Goal: Information Seeking & Learning: Learn about a topic

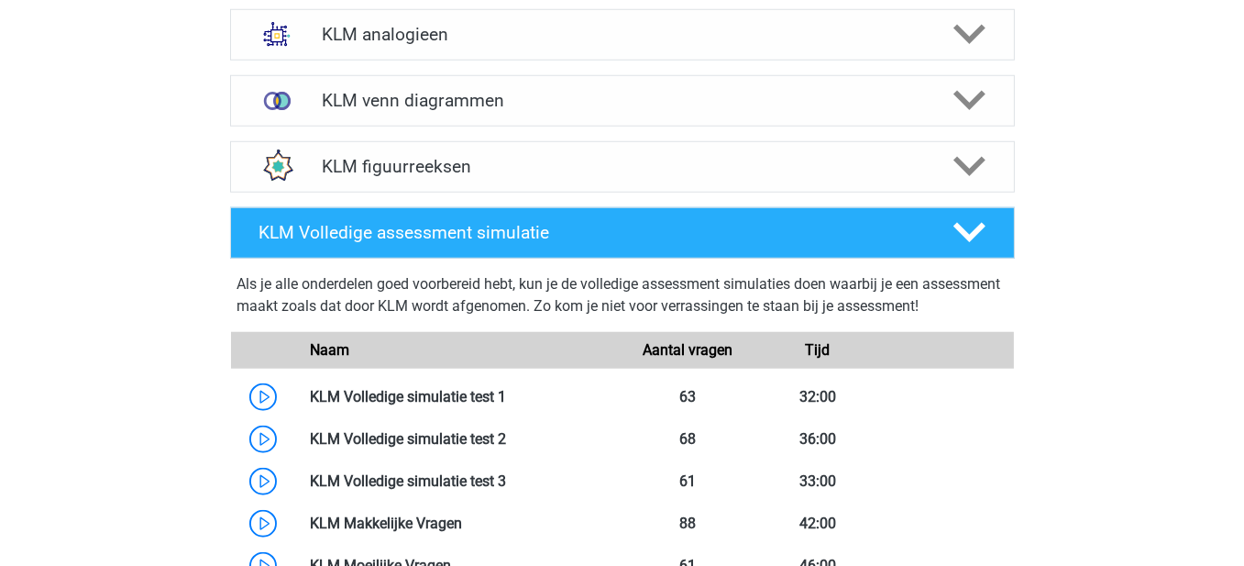
scroll to position [2001, 0]
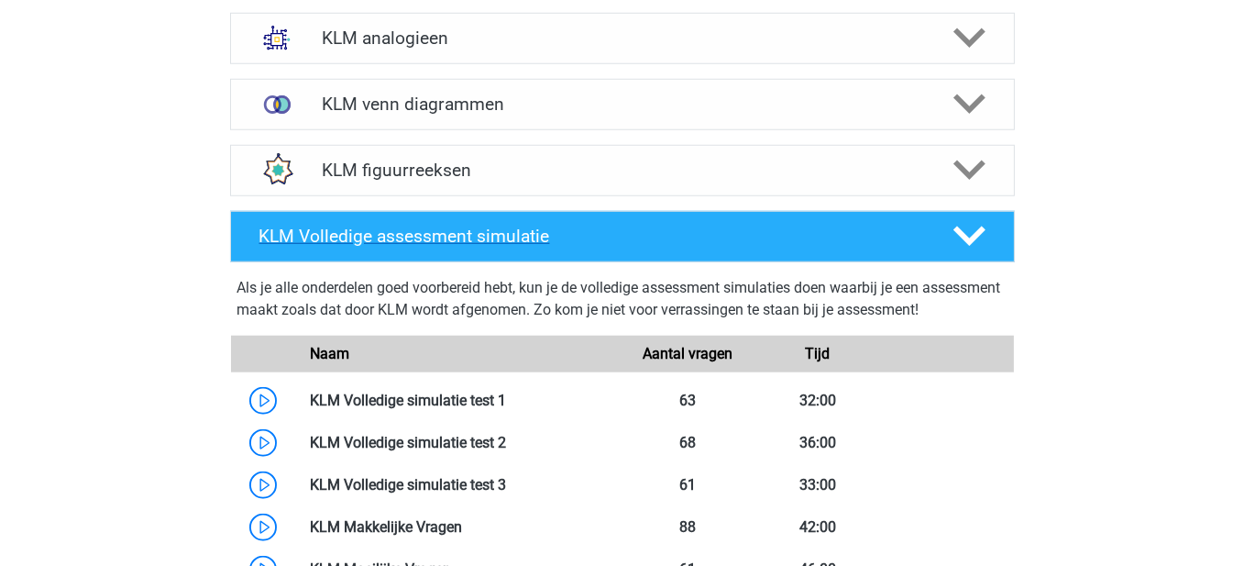
click at [781, 244] on h4 "KLM Volledige assessment simulatie" at bounding box center [591, 236] width 664 height 21
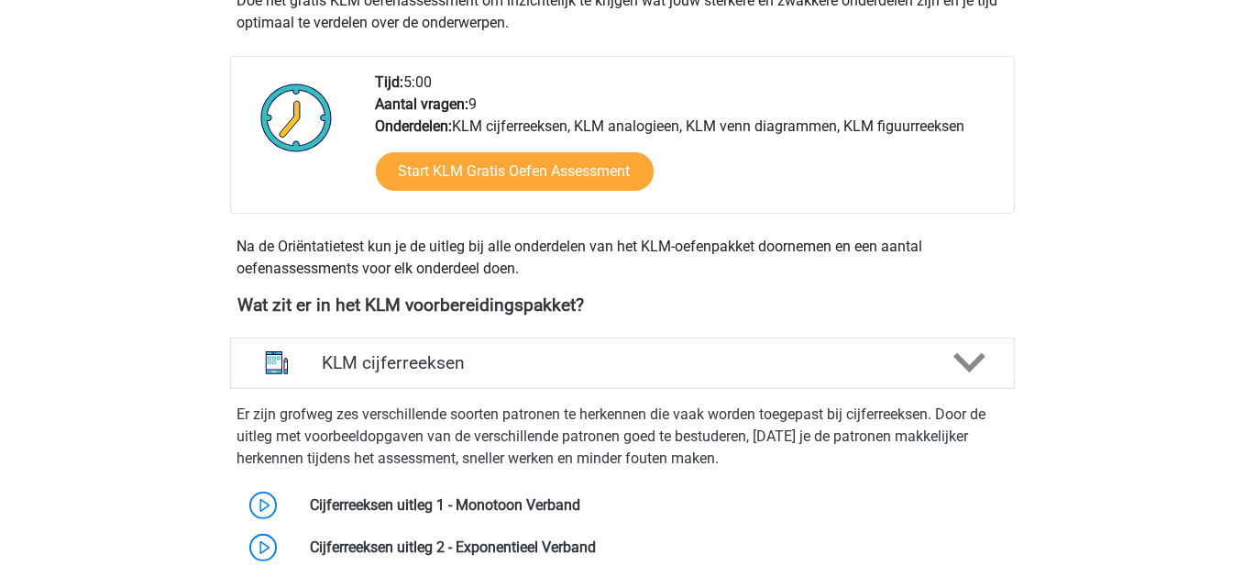
scroll to position [550, 0]
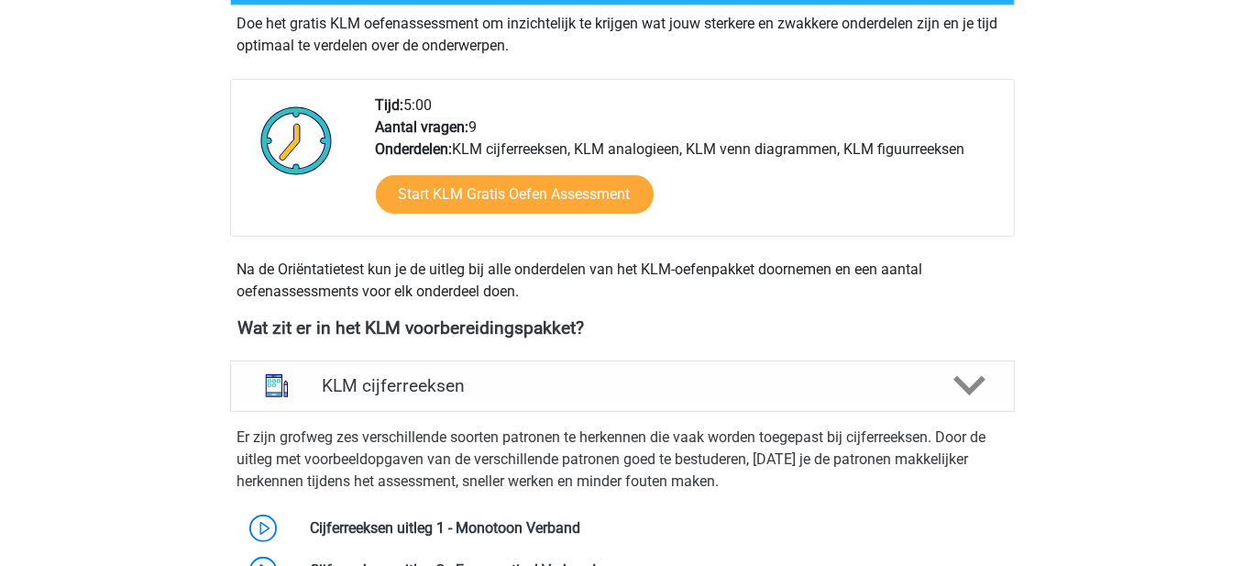
click at [575, 369] on div "KLM cijferreeksen" at bounding box center [622, 385] width 785 height 51
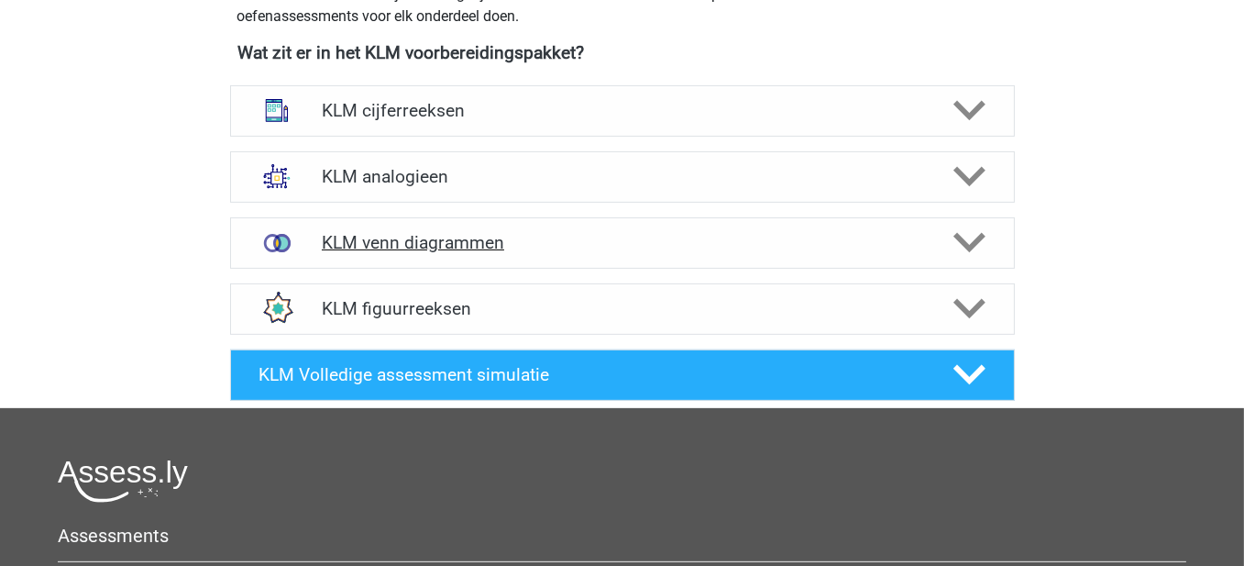
click at [476, 228] on div "KLM venn diagrammen" at bounding box center [622, 242] width 785 height 51
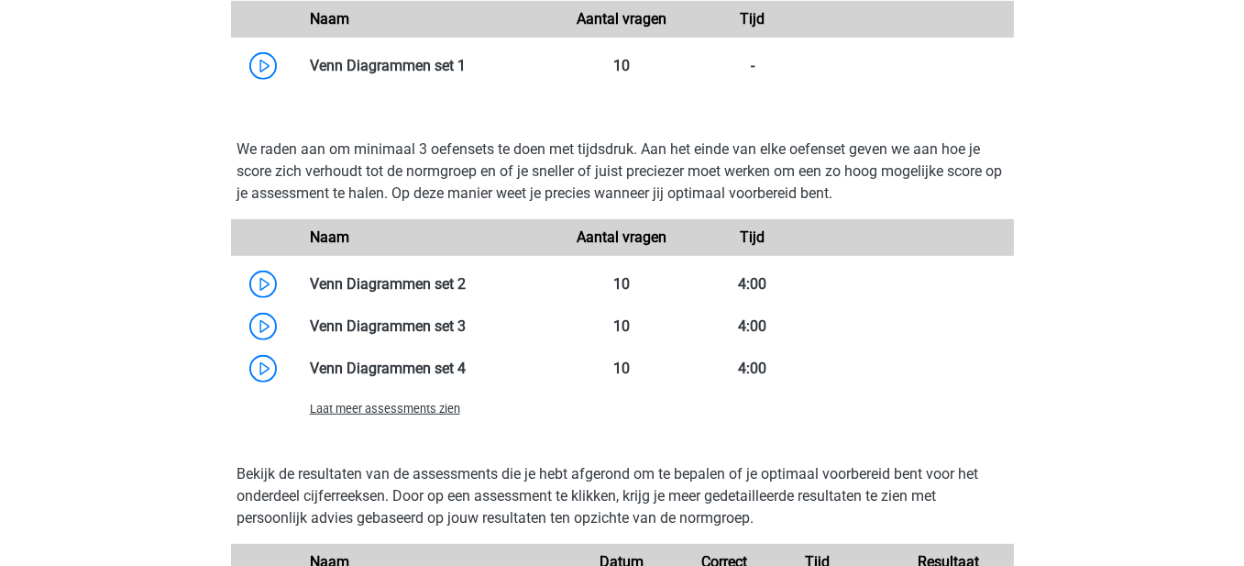
click at [364, 407] on span "Laat meer assessments zien" at bounding box center [385, 409] width 150 height 14
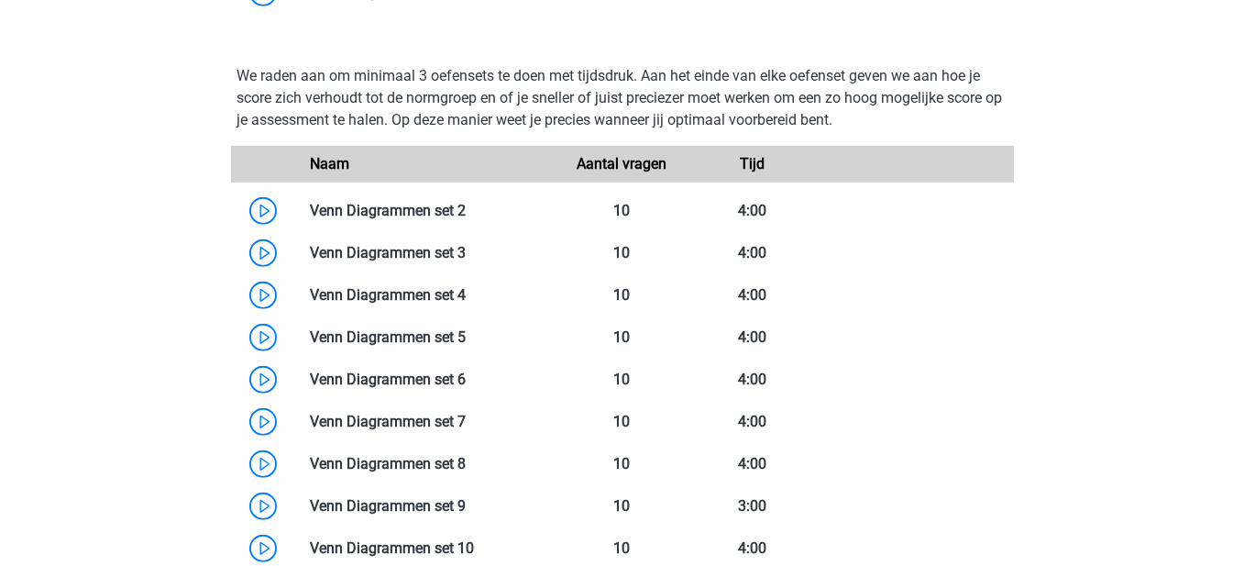
scroll to position [1375, 0]
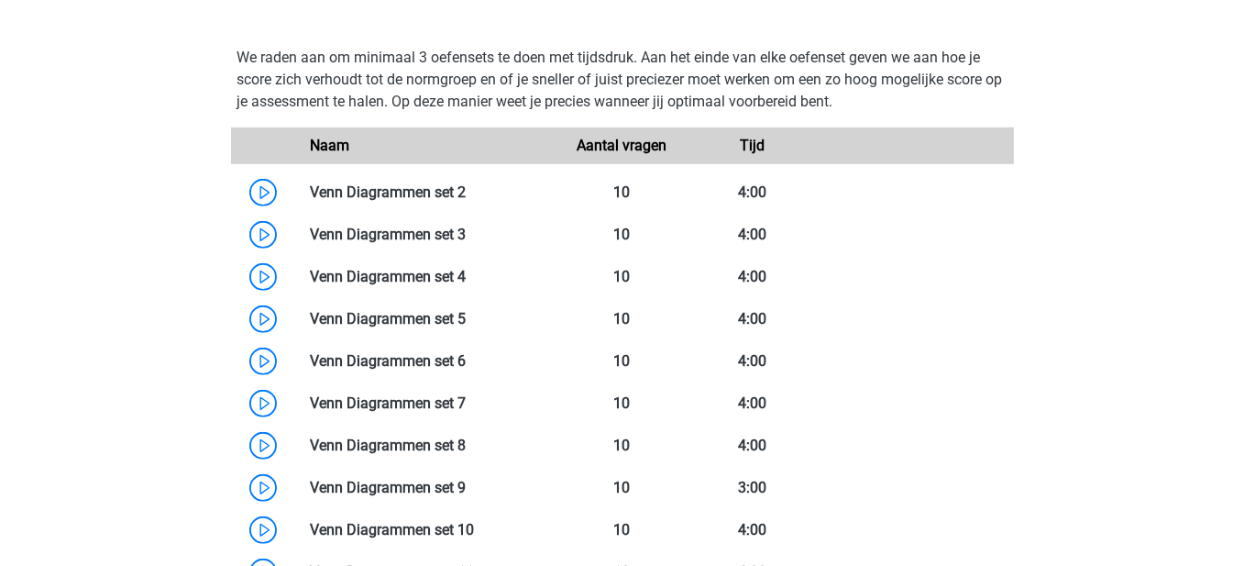
click at [469, 140] on div "Naam" at bounding box center [426, 146] width 261 height 22
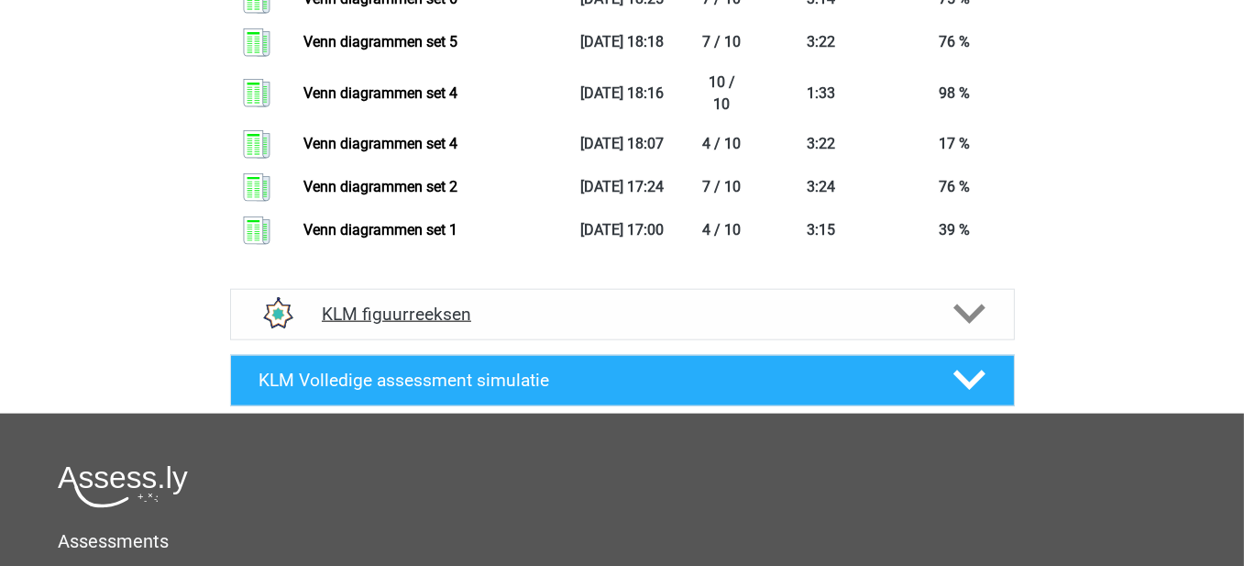
click at [460, 298] on div "KLM figuurreeksen" at bounding box center [622, 314] width 785 height 51
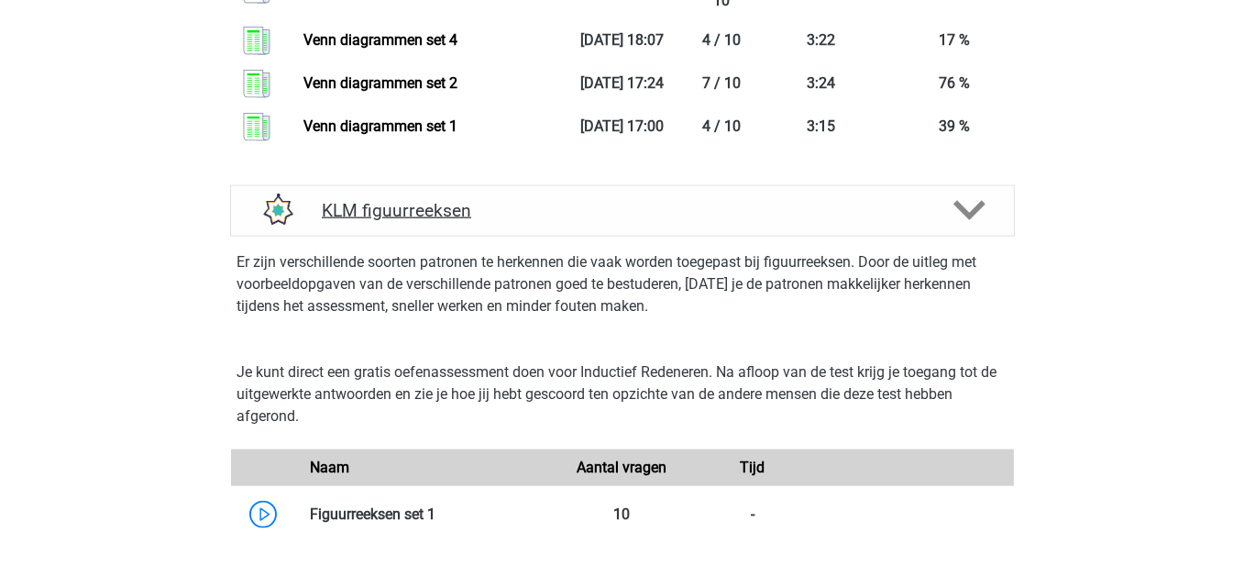
scroll to position [2750, 0]
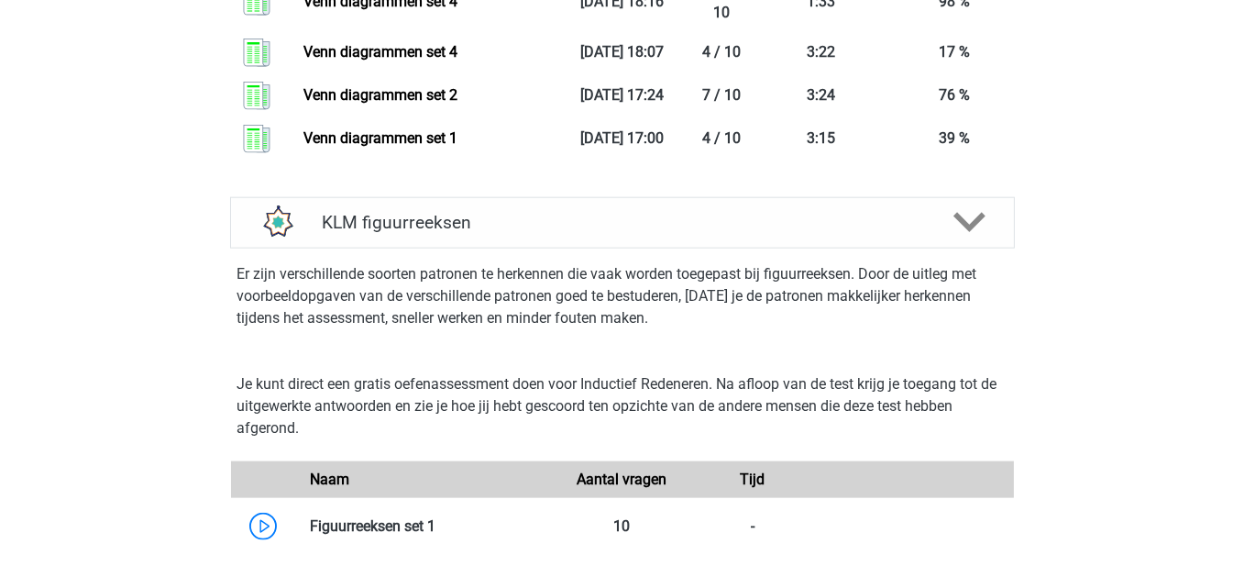
click at [556, 248] on div "Er zijn verschillende soorten patronen te herkennen die vaak worden toegepast b…" at bounding box center [622, 299] width 799 height 103
click at [563, 231] on div "KLM figuurreeksen" at bounding box center [622, 222] width 785 height 51
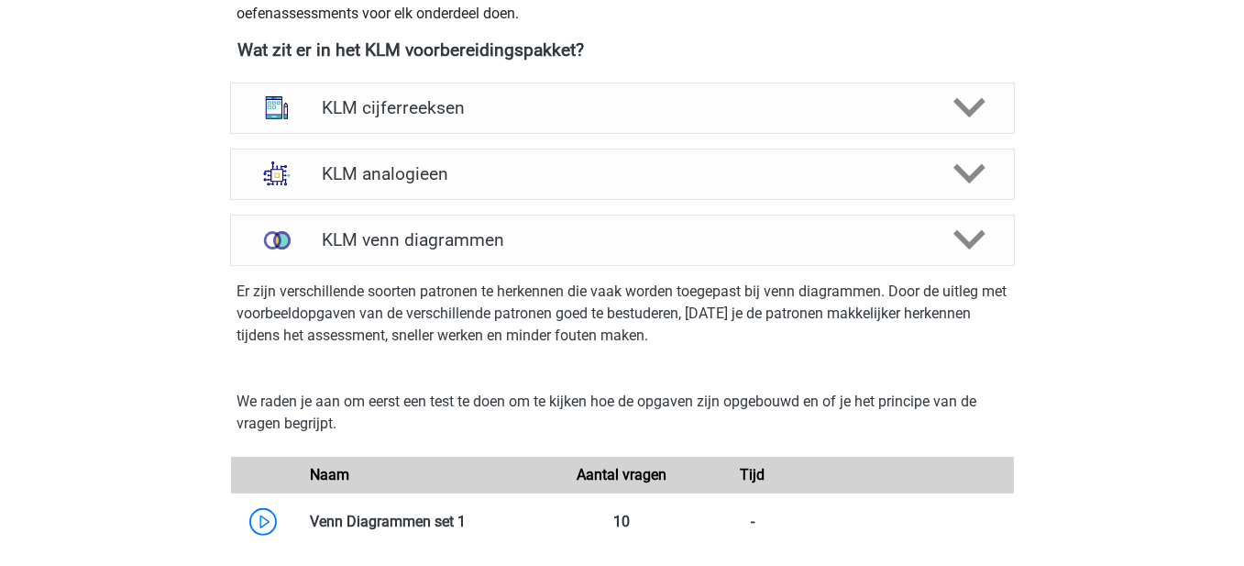
scroll to position [825, 0]
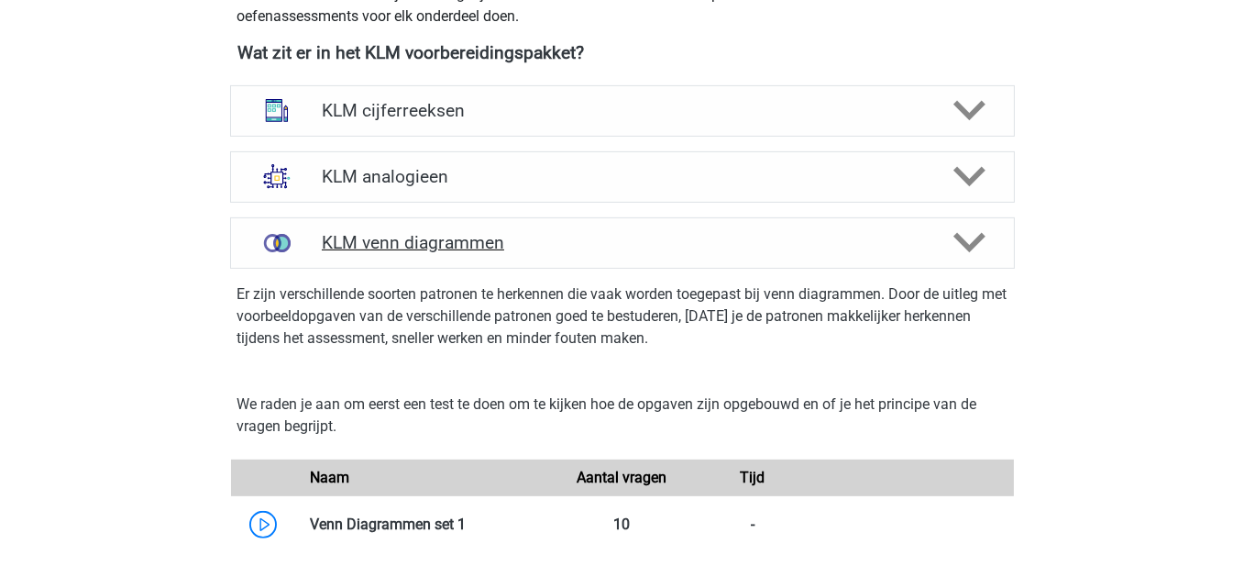
click at [523, 244] on h4 "KLM venn diagrammen" at bounding box center [622, 242] width 600 height 21
